Goal: Task Accomplishment & Management: Manage account settings

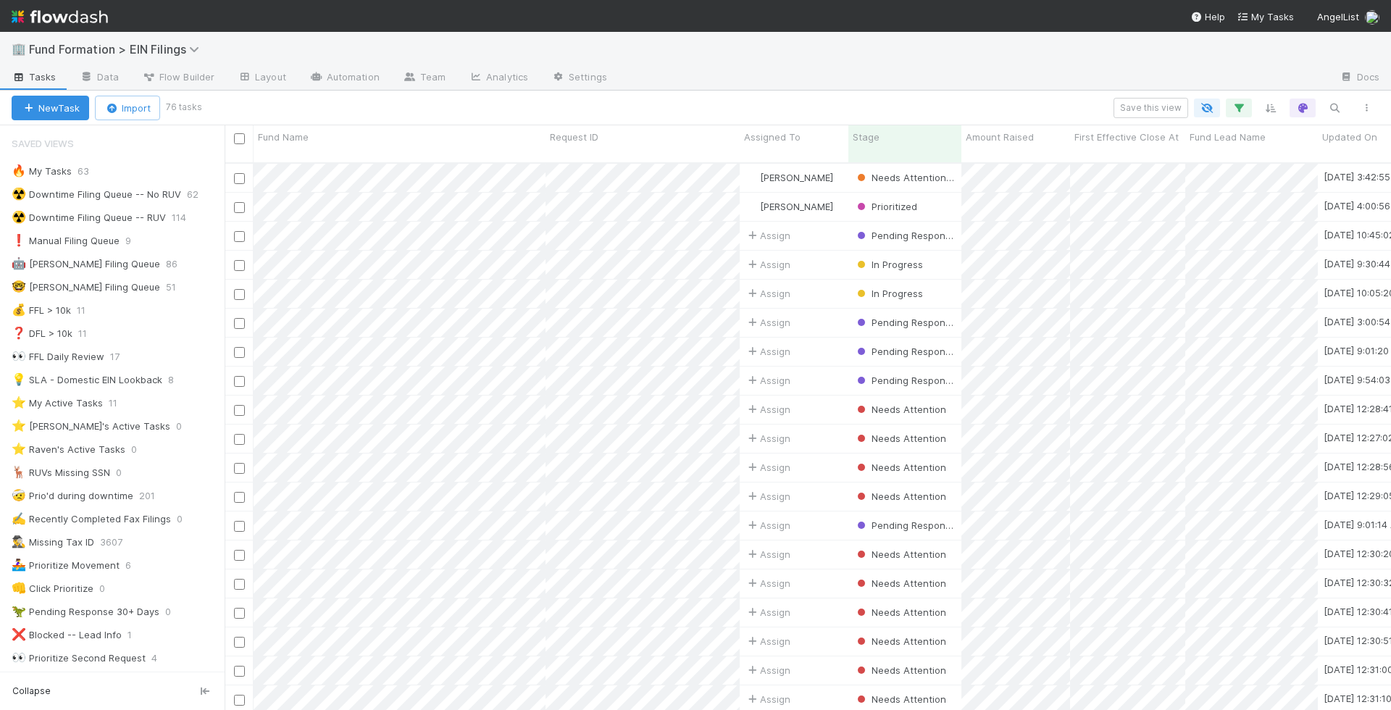
scroll to position [1, 1]
click at [138, 165] on div "🔥 My Tasks 63" at bounding box center [118, 171] width 213 height 18
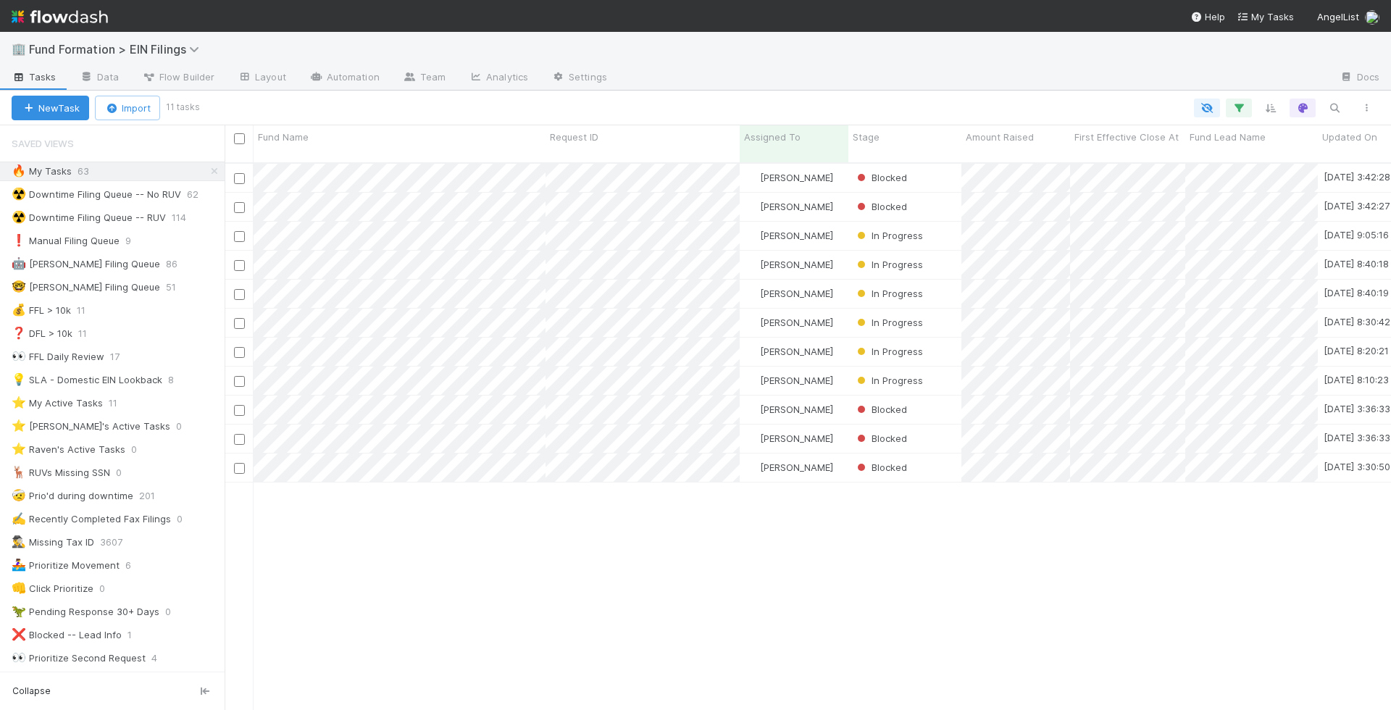
scroll to position [559, 1167]
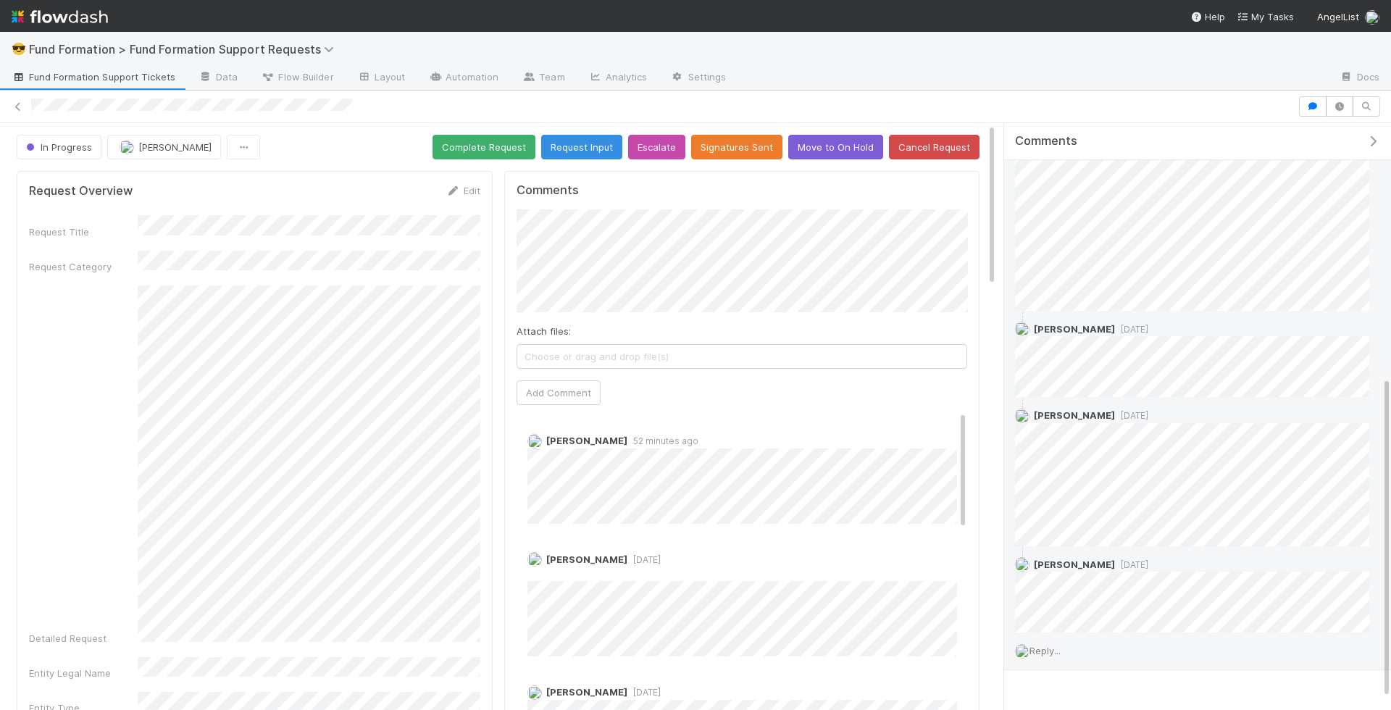
scroll to position [488, 0]
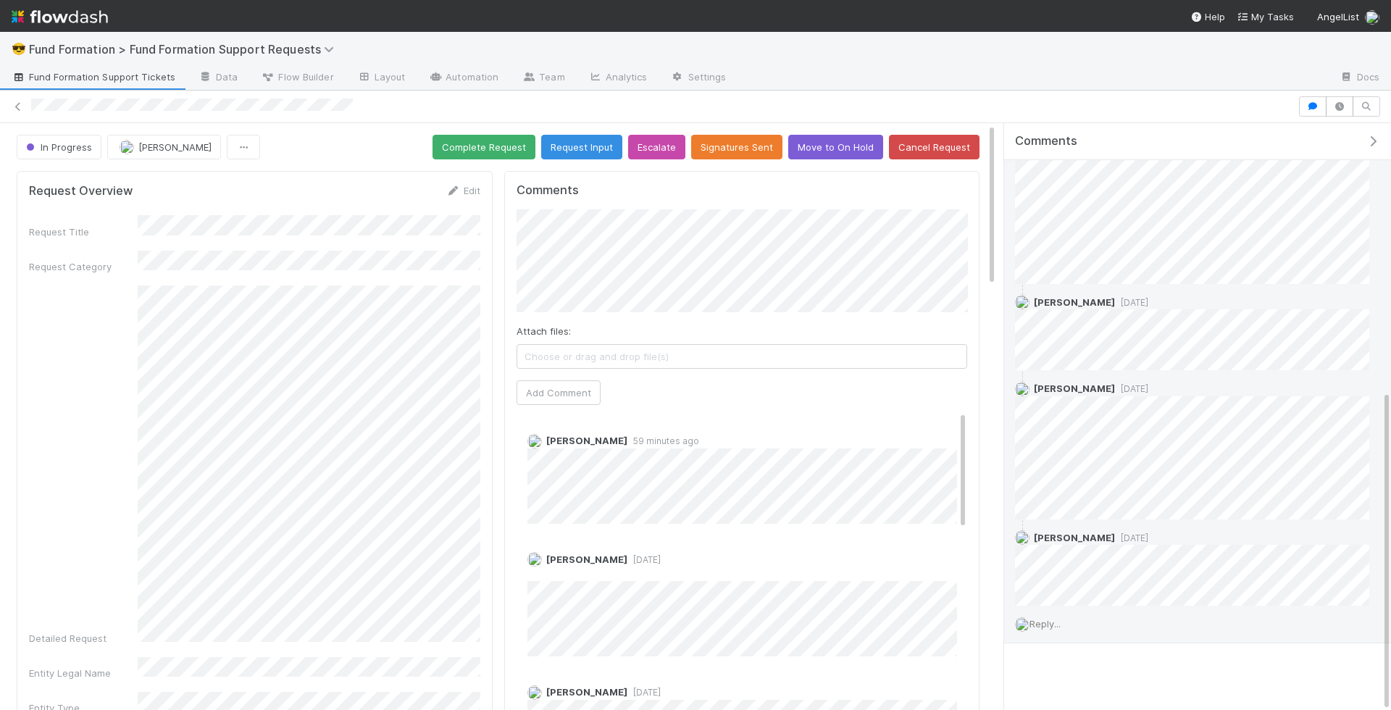
click at [1059, 622] on span "Reply..." at bounding box center [1045, 624] width 31 height 12
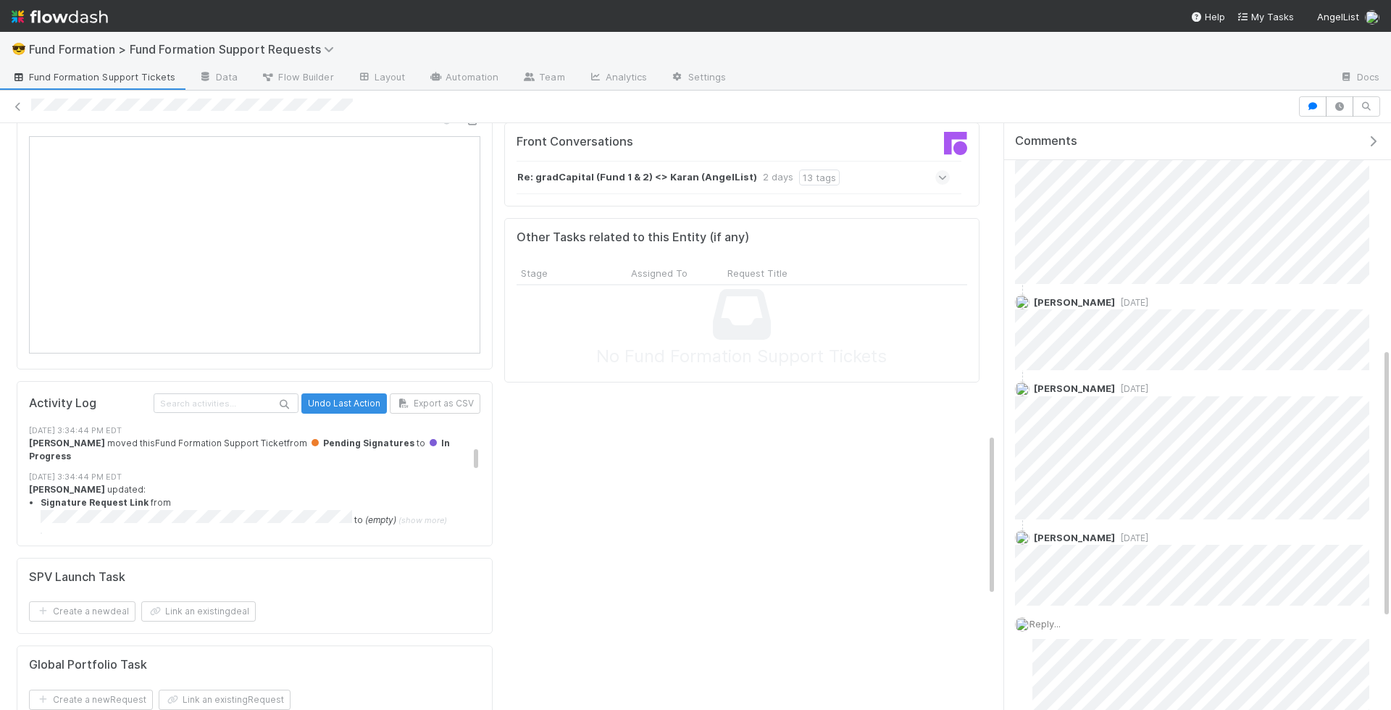
scroll to position [357, 0]
copy div
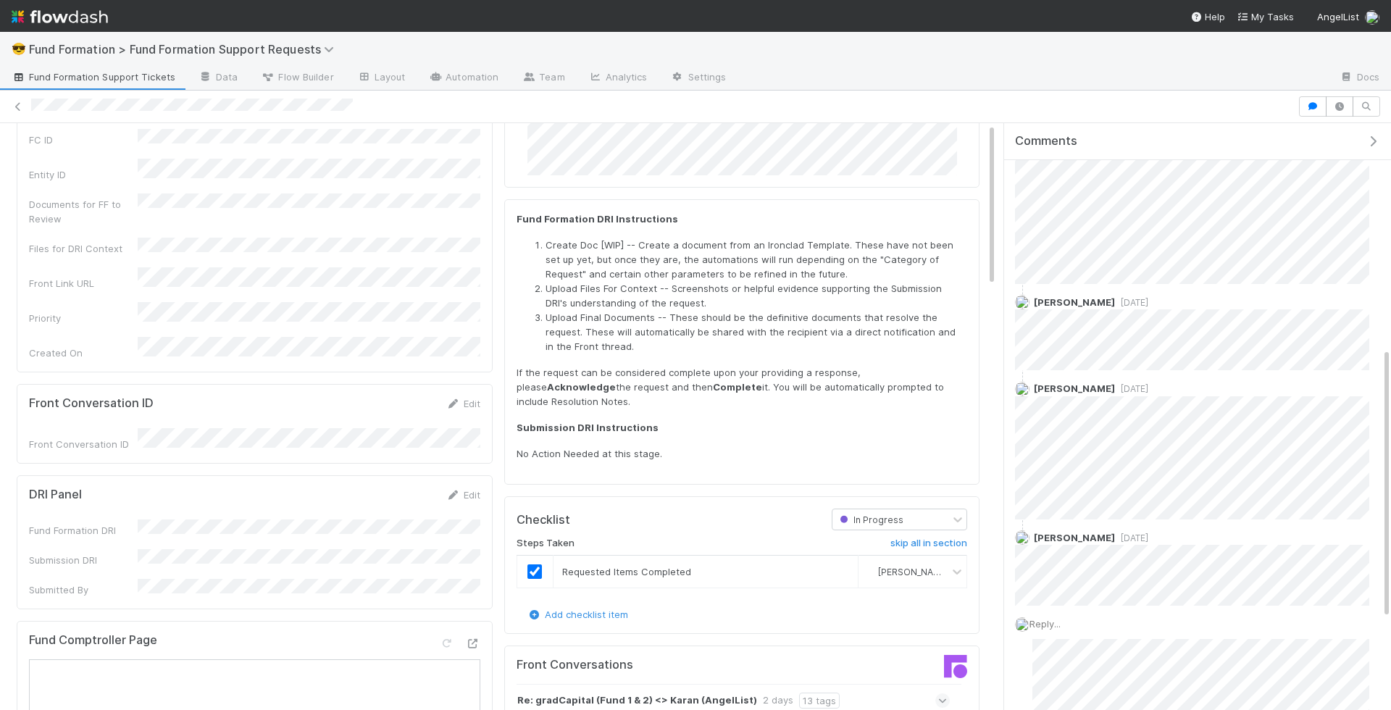
scroll to position [0, 0]
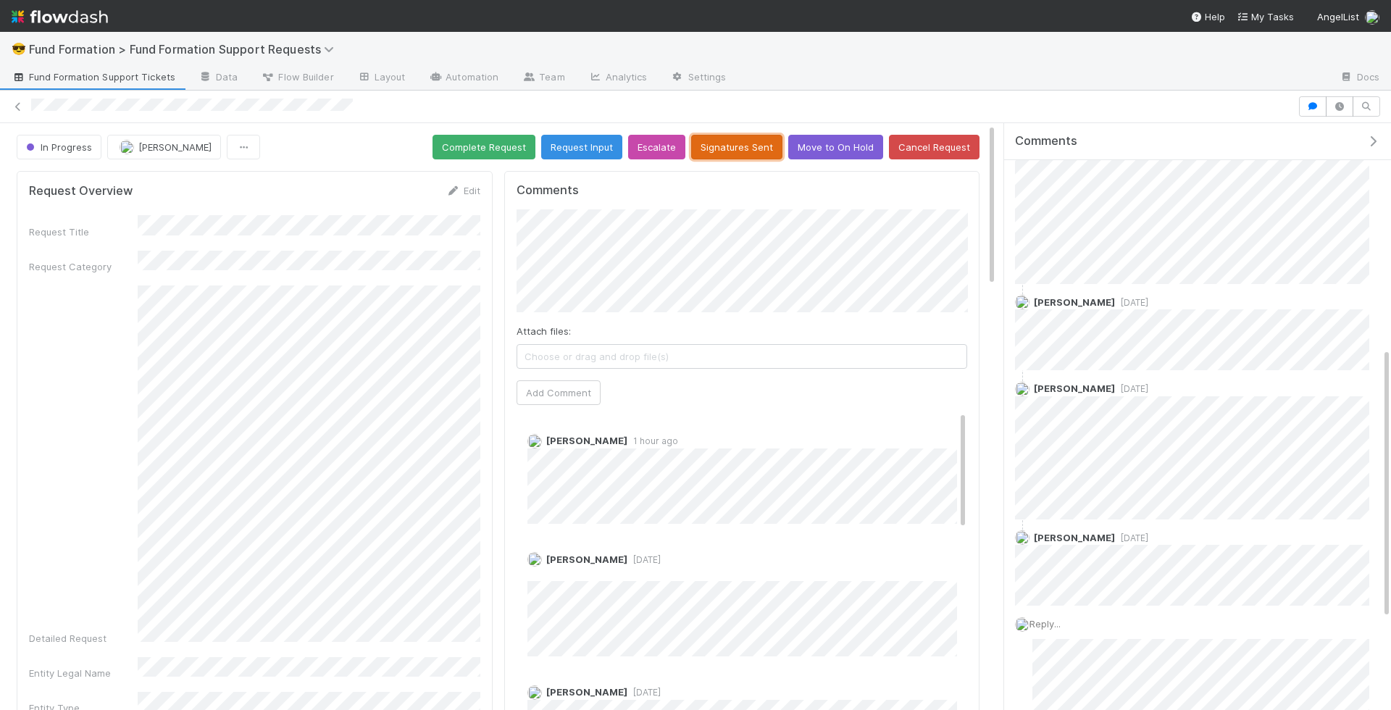
click at [749, 151] on button "Signatures Sent" at bounding box center [736, 147] width 91 height 25
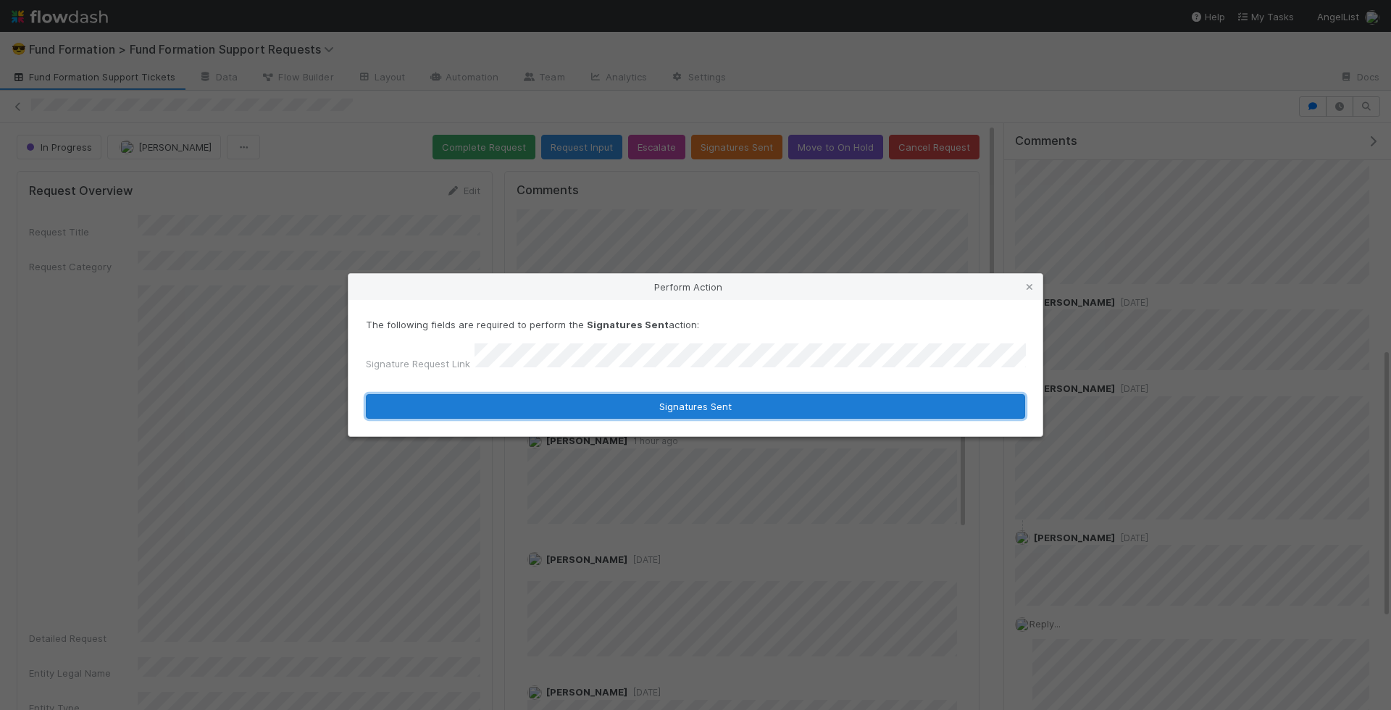
click at [670, 401] on button "Signatures Sent" at bounding box center [695, 406] width 659 height 25
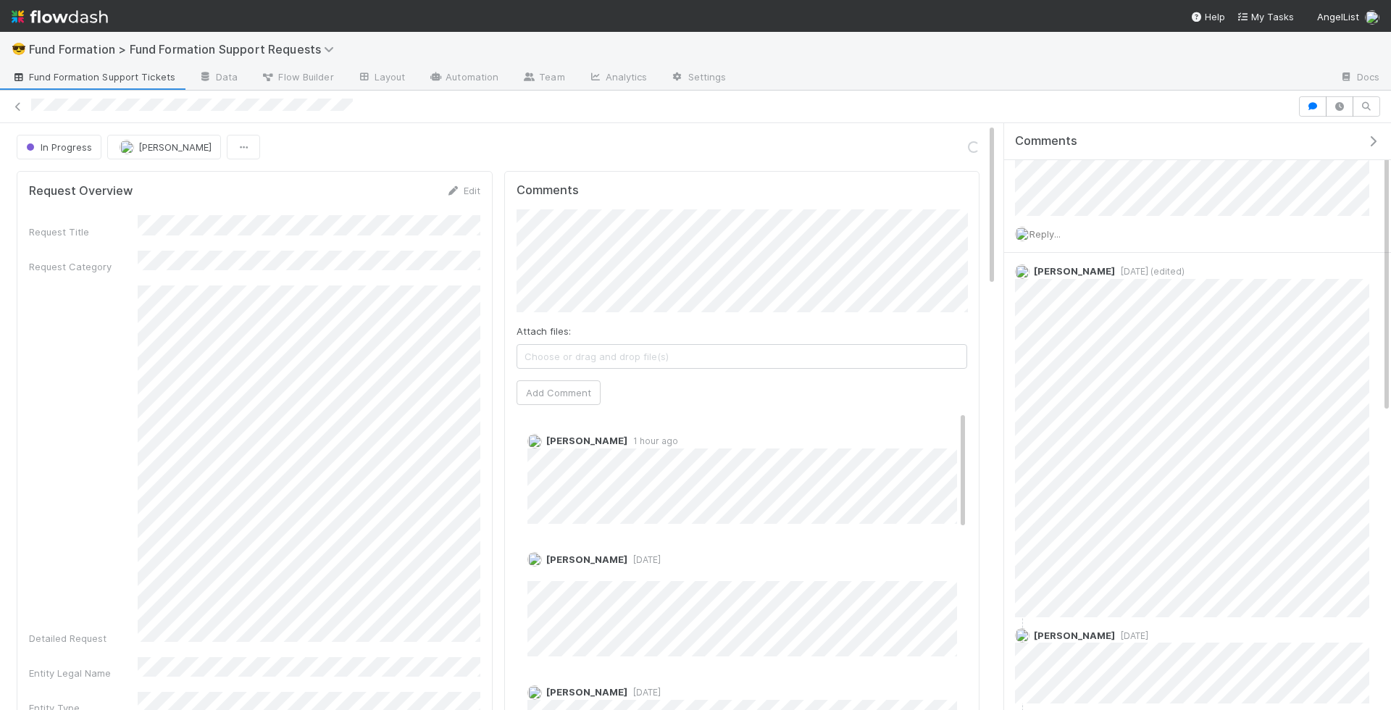
scroll to position [370, 0]
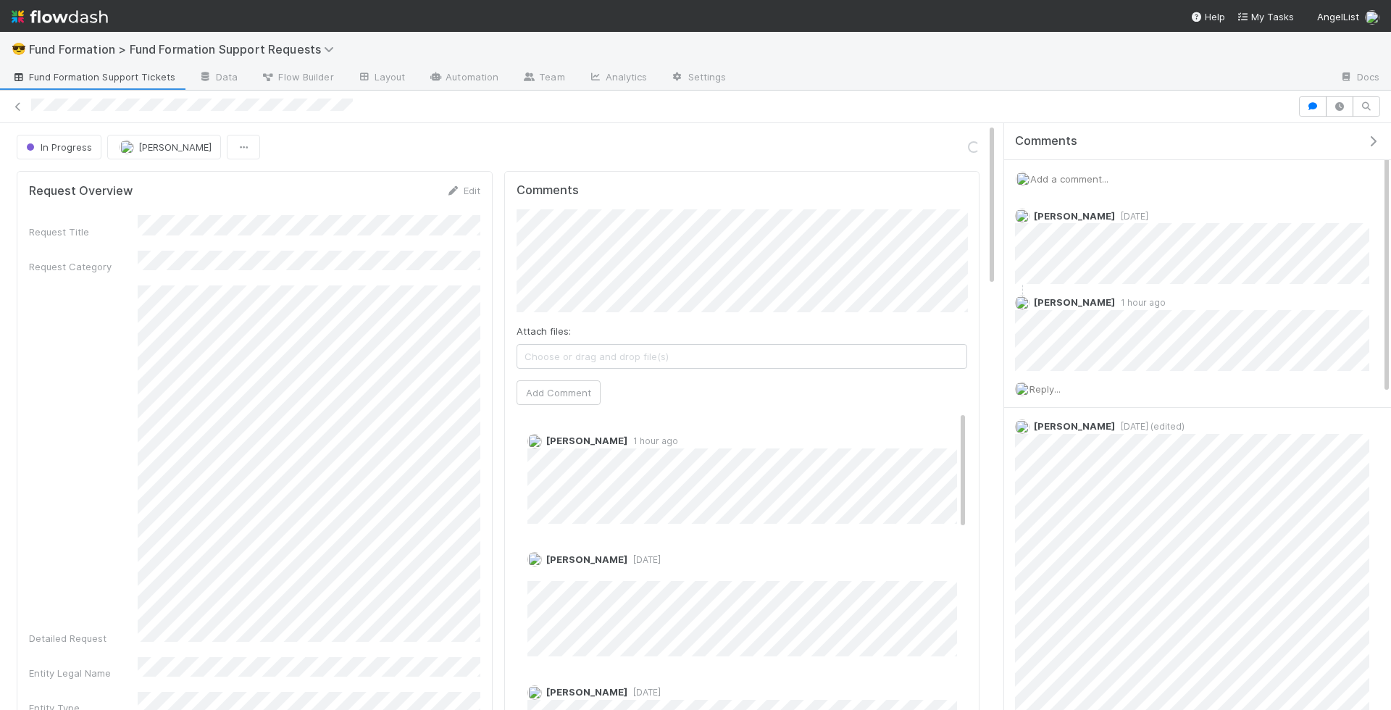
click at [1062, 176] on span "Add a comment..." at bounding box center [1069, 179] width 78 height 12
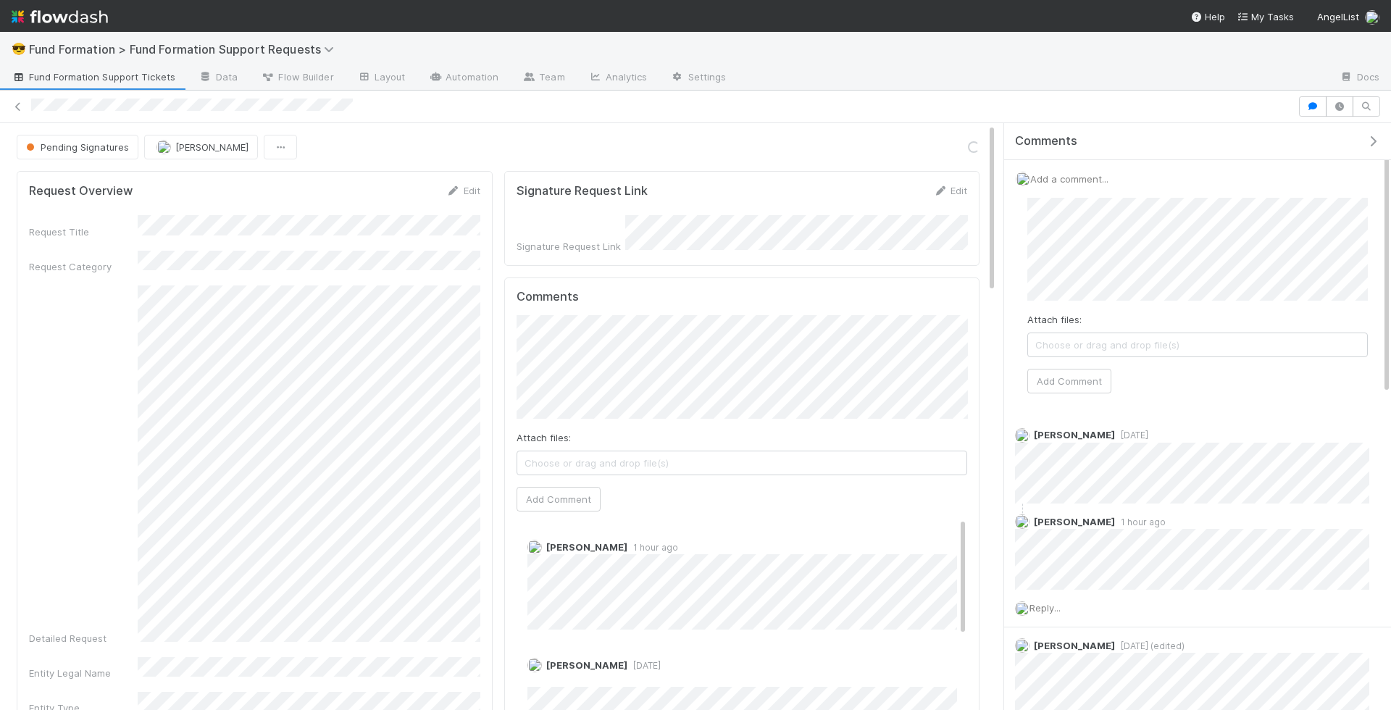
scroll to position [357, 0]
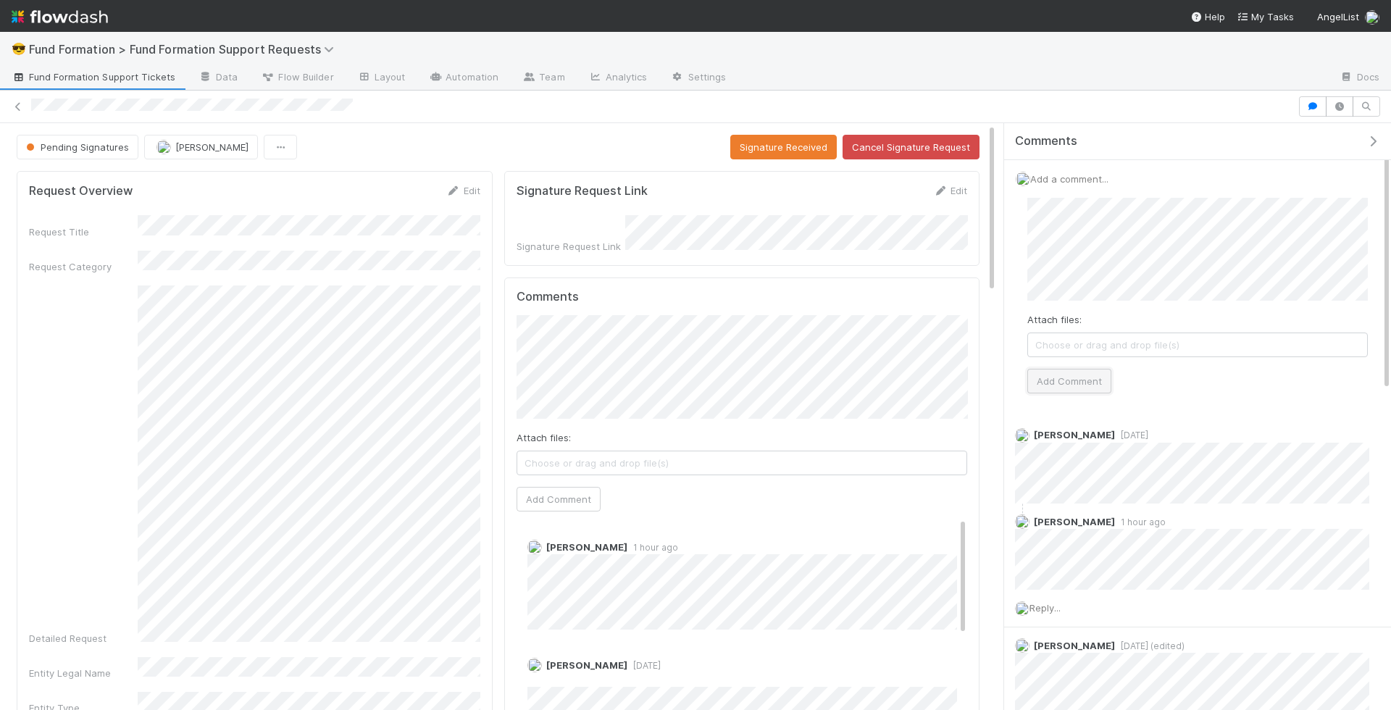
click at [1089, 378] on button "Add Comment" at bounding box center [1070, 381] width 84 height 25
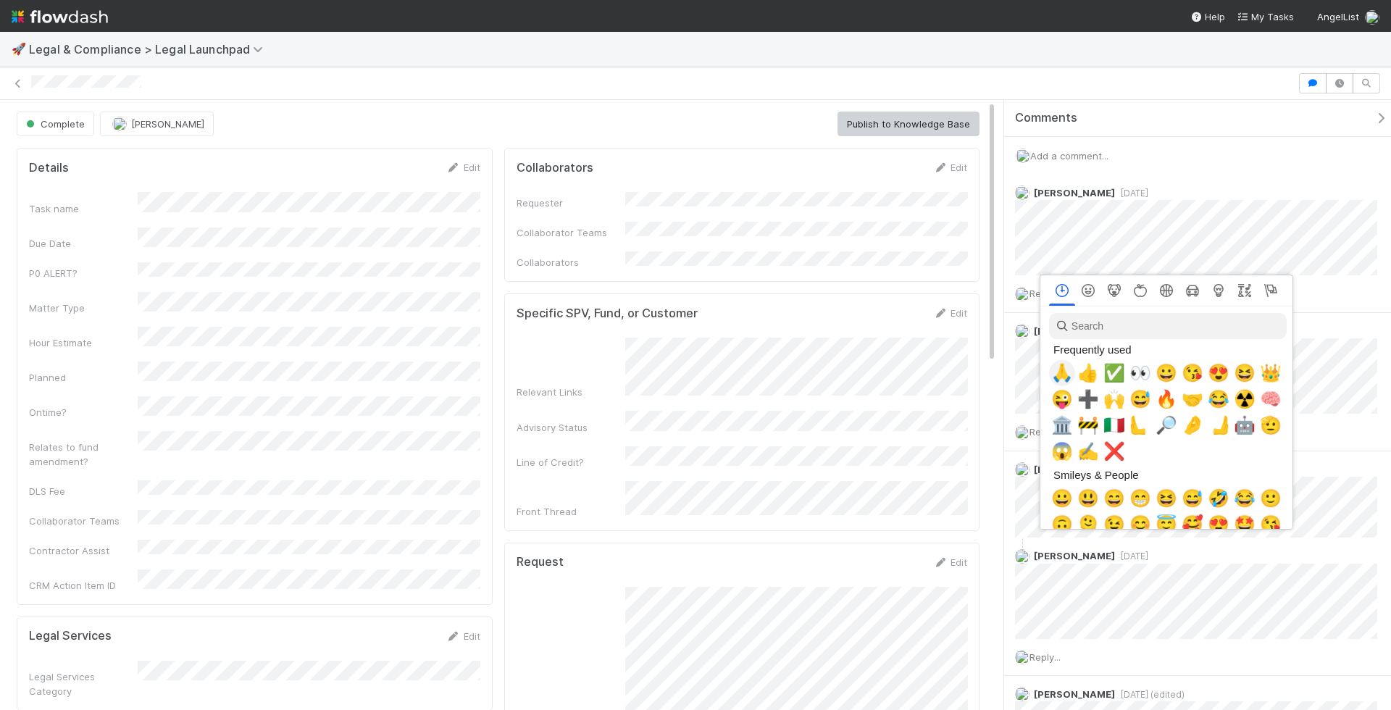
click at [1062, 372] on span "🙏" at bounding box center [1062, 373] width 22 height 20
